Goal: Transaction & Acquisition: Purchase product/service

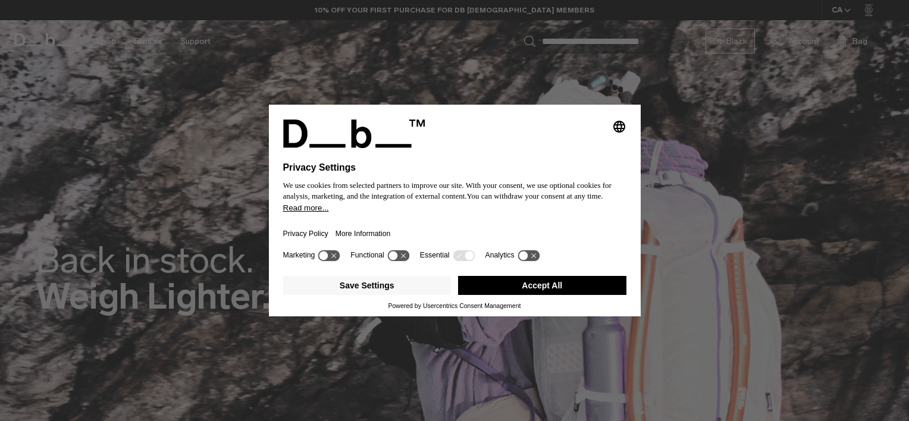
click at [532, 288] on button "Accept All" at bounding box center [542, 285] width 168 height 19
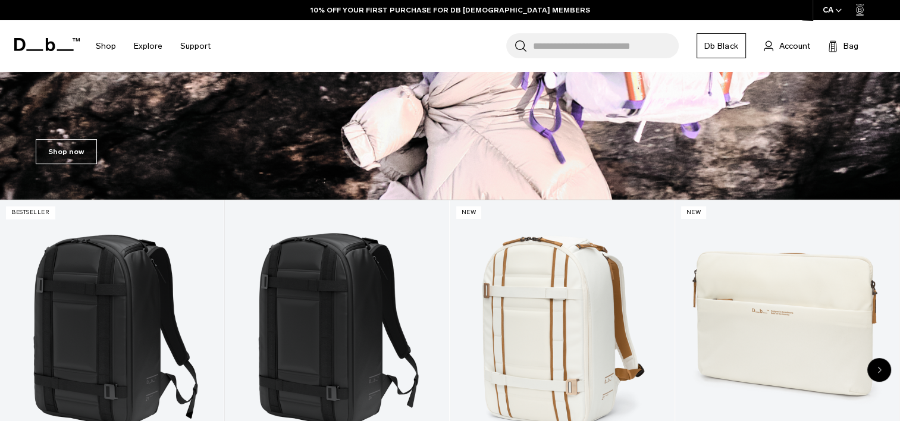
scroll to position [2588, 0]
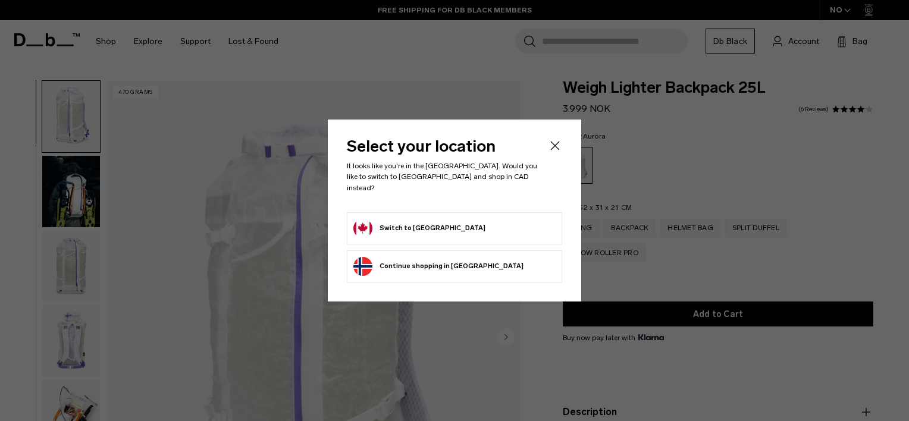
click at [440, 219] on form "Switch to [GEOGRAPHIC_DATA]" at bounding box center [454, 228] width 202 height 19
click at [421, 223] on button "Switch to [GEOGRAPHIC_DATA]" at bounding box center [419, 228] width 132 height 19
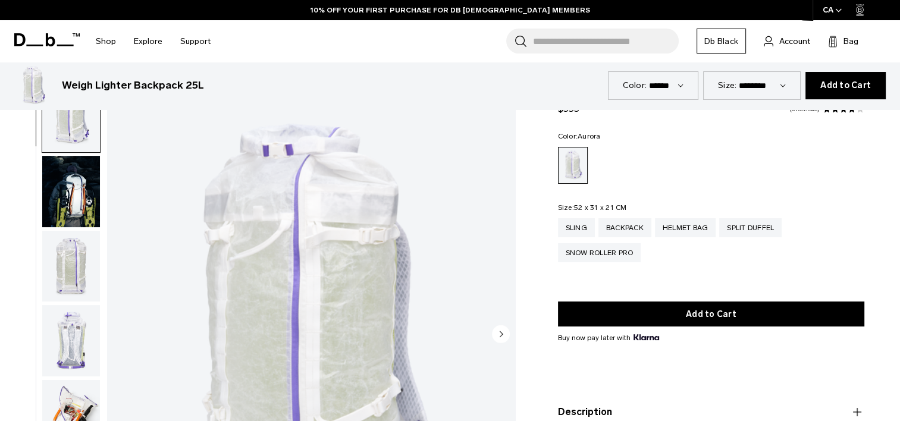
scroll to position [3526, 0]
